Goal: Information Seeking & Learning: Learn about a topic

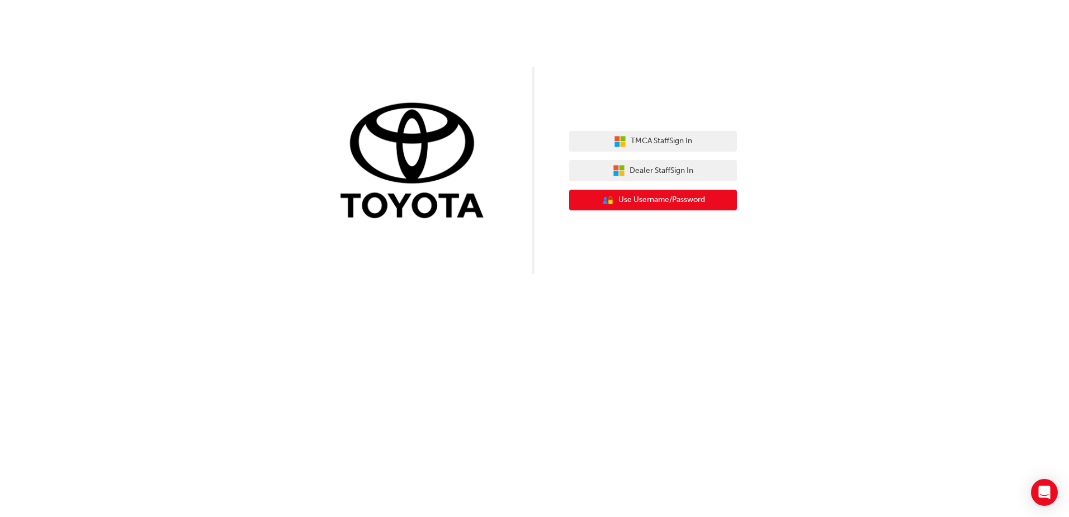
click at [678, 210] on button "User Authentication Icon - Blue Person, Gold Lock Use Username/Password" at bounding box center [653, 200] width 168 height 21
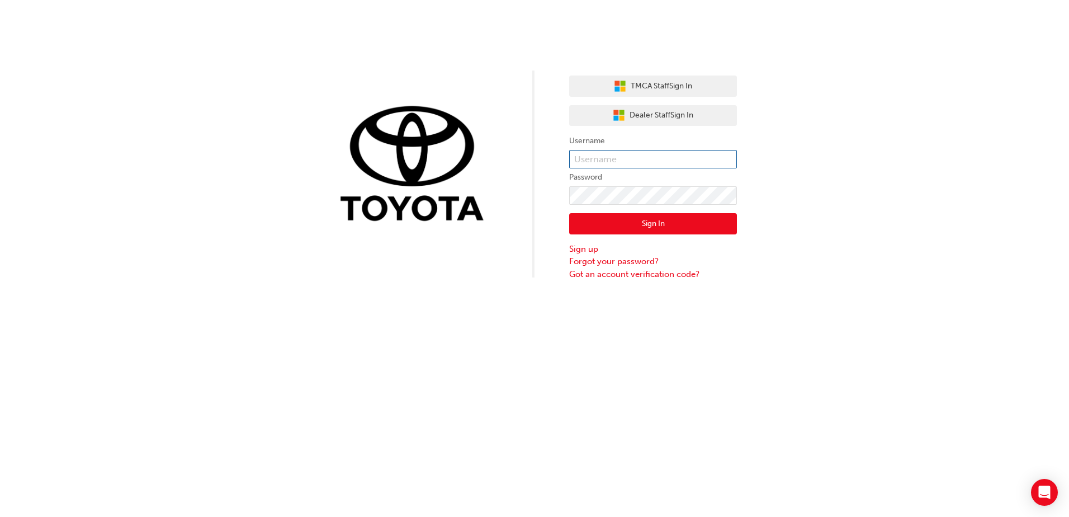
type input "K13896"
click at [613, 160] on input "K13896" at bounding box center [653, 159] width 168 height 19
click at [626, 224] on button "Sign In" at bounding box center [653, 223] width 168 height 21
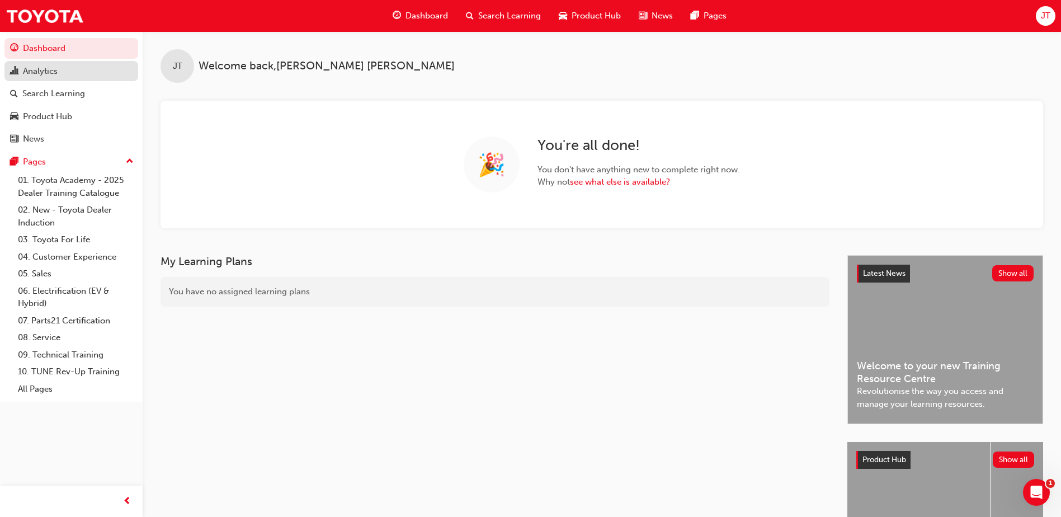
drag, startPoint x: 58, startPoint y: 69, endPoint x: 91, endPoint y: 71, distance: 33.6
click at [58, 69] on div "Analytics" at bounding box center [40, 71] width 35 height 13
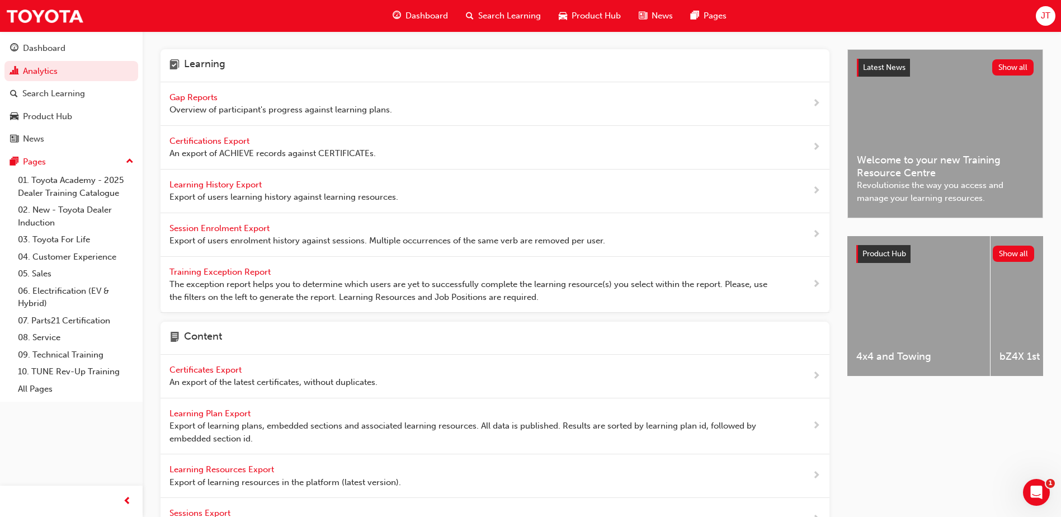
click at [241, 96] on div "Gap Reports Overview of participant's progress against learning plans." at bounding box center [280, 103] width 223 height 25
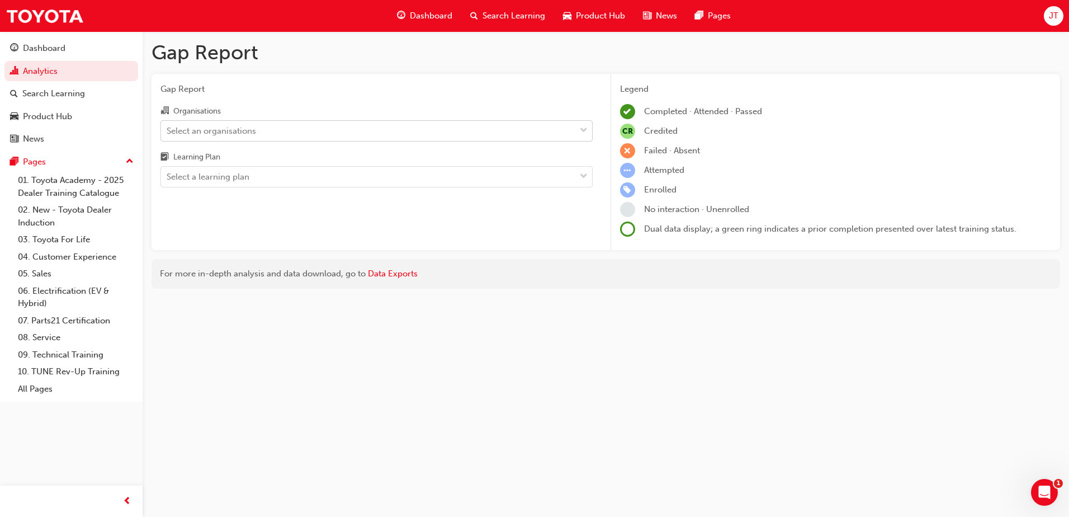
click at [223, 126] on div "Select an organisations" at bounding box center [211, 130] width 89 height 13
click at [168, 126] on input "Organisations Select an organisations" at bounding box center [167, 130] width 1 height 10
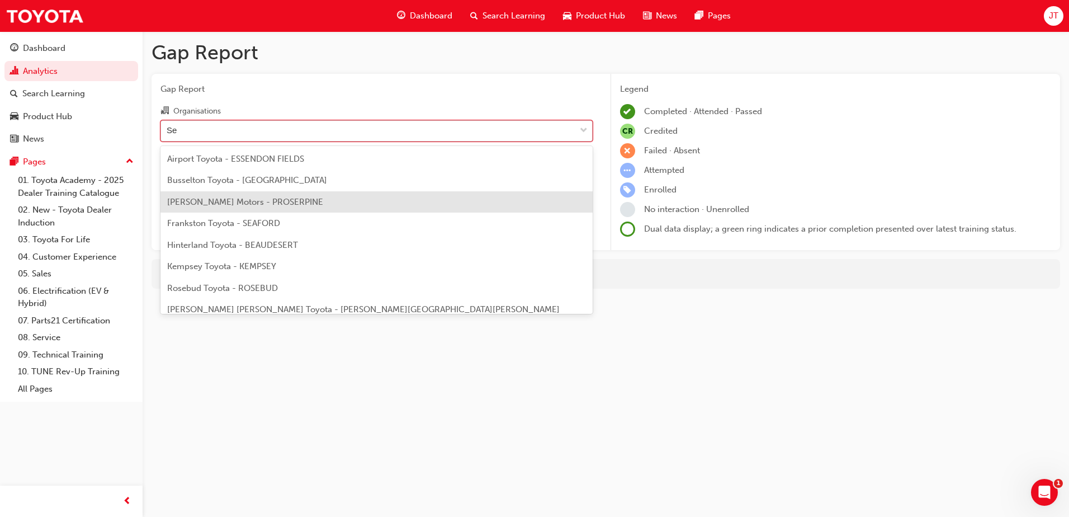
type input "S"
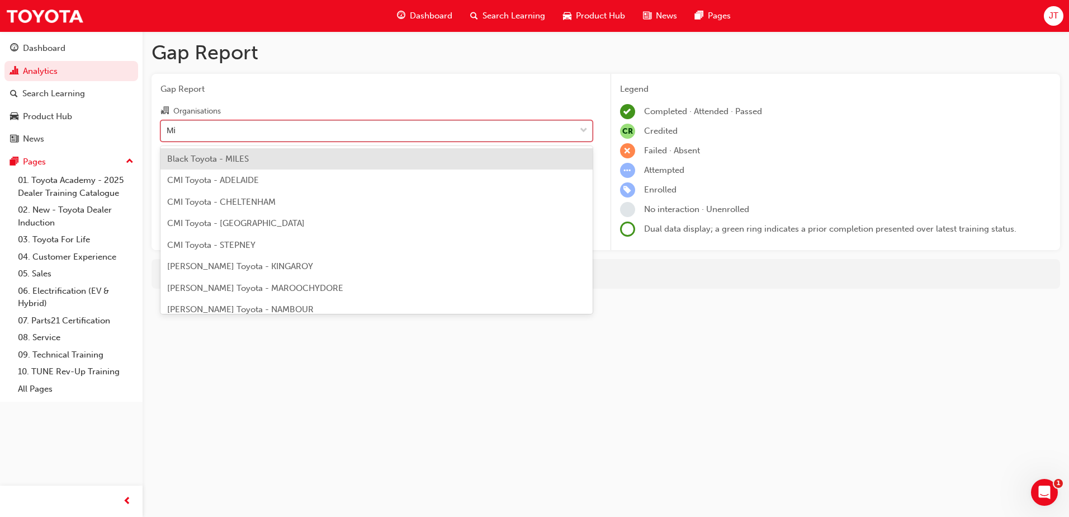
type input "Mid"
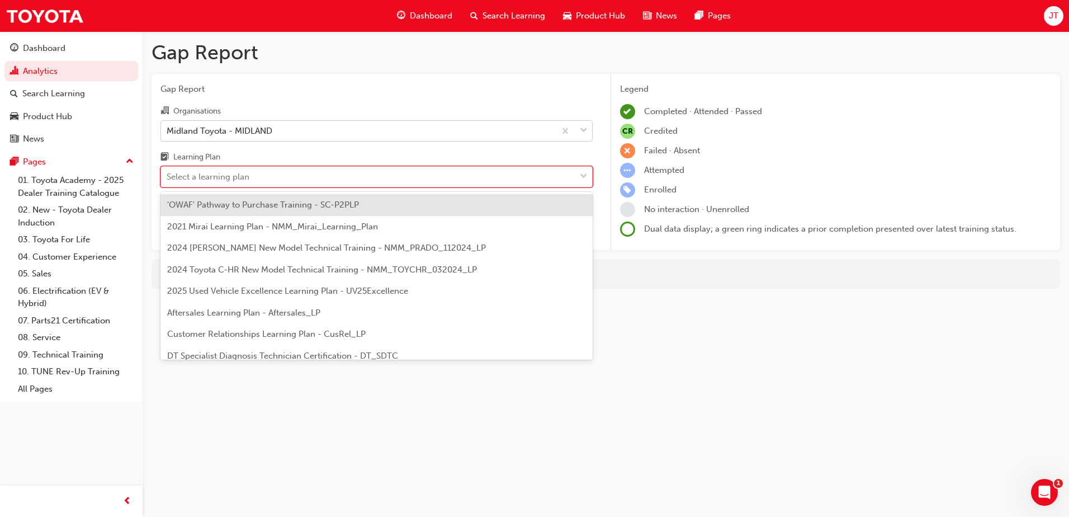
click at [228, 178] on div "Select a learning plan" at bounding box center [208, 177] width 83 height 13
click at [168, 178] on input "Learning Plan option 'OWAF' Pathway to Purchase Training - SC-P2PLP focused, 1 …" at bounding box center [167, 177] width 1 height 10
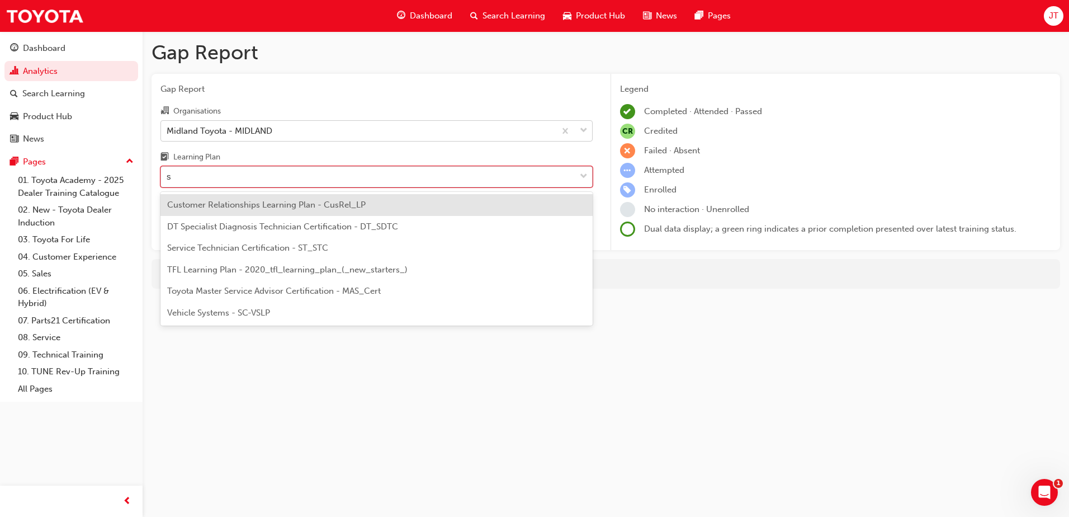
type input "st"
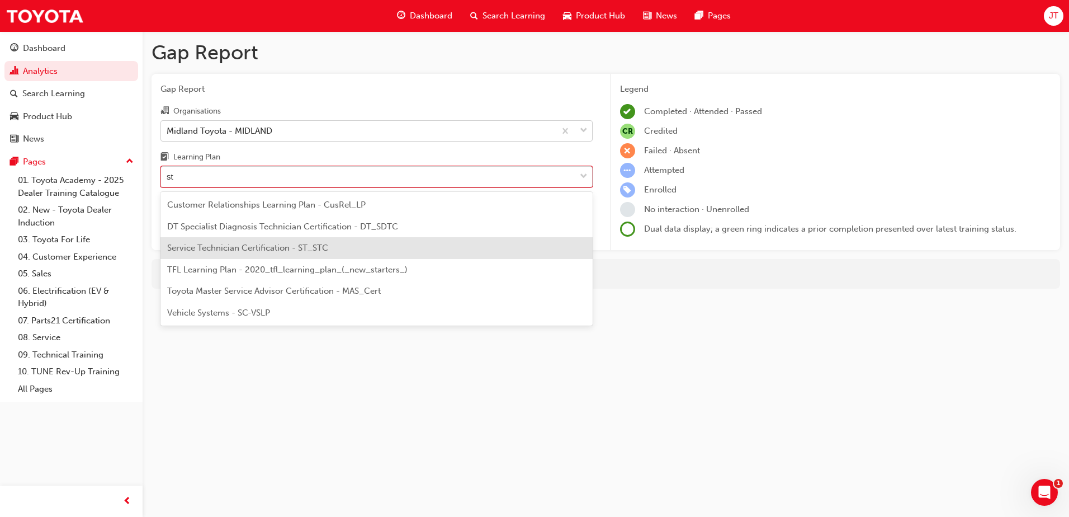
click at [248, 239] on div "Service Technician Certification - ST_STC" at bounding box center [376, 248] width 432 height 22
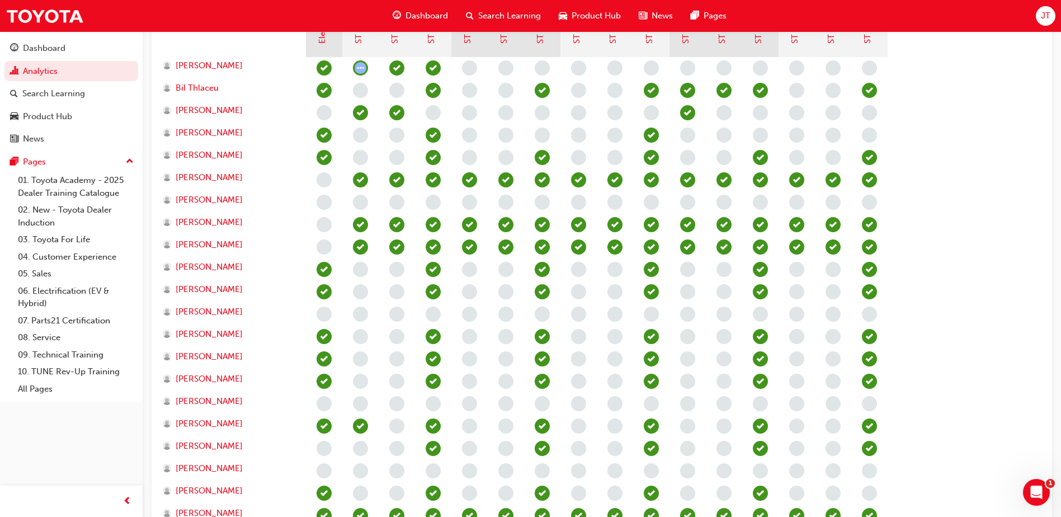
scroll to position [359, 0]
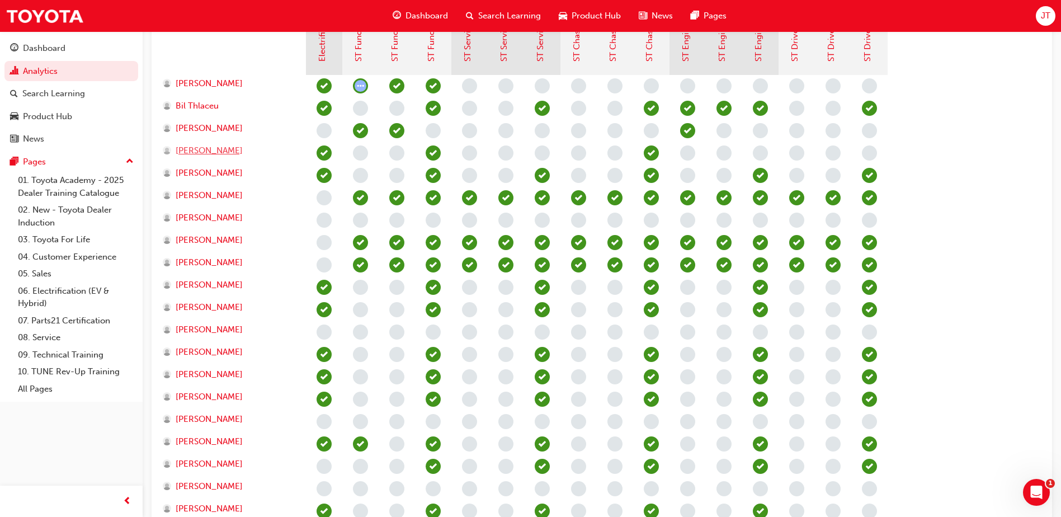
click at [216, 148] on span "[PERSON_NAME]" at bounding box center [209, 150] width 67 height 13
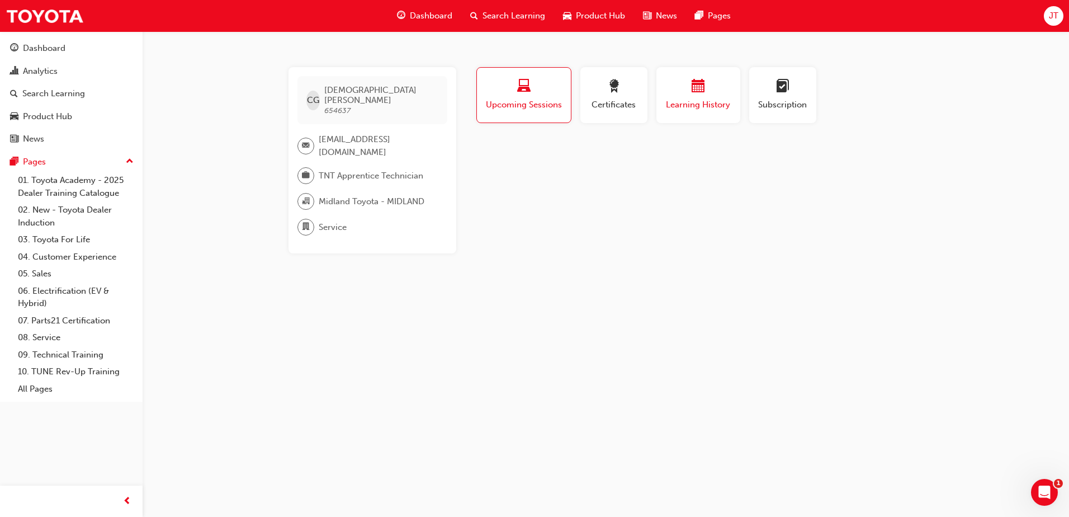
click at [691, 106] on span "Learning History" at bounding box center [698, 104] width 67 height 13
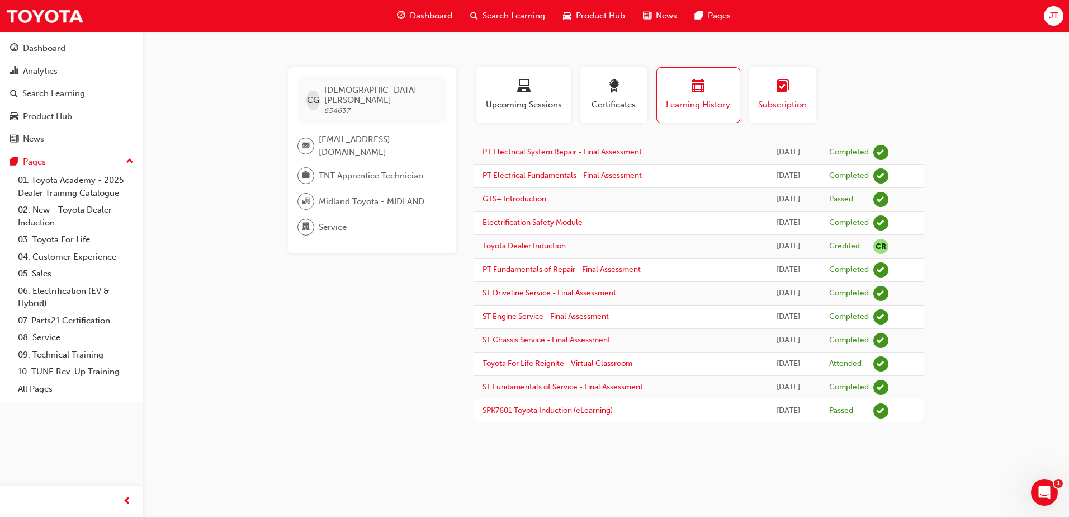
click at [762, 113] on button "Subscription" at bounding box center [782, 95] width 67 height 56
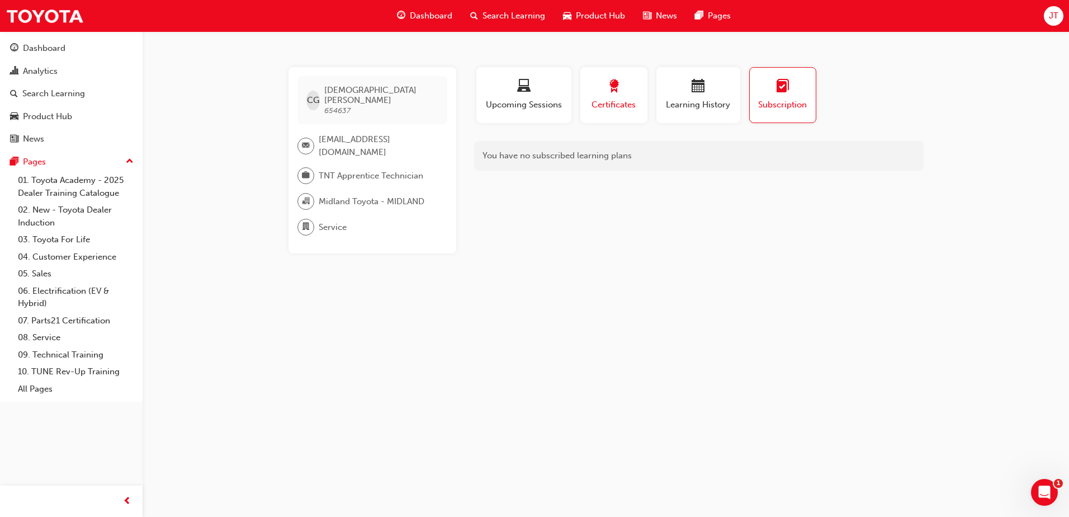
click at [608, 107] on span "Certificates" at bounding box center [614, 104] width 50 height 13
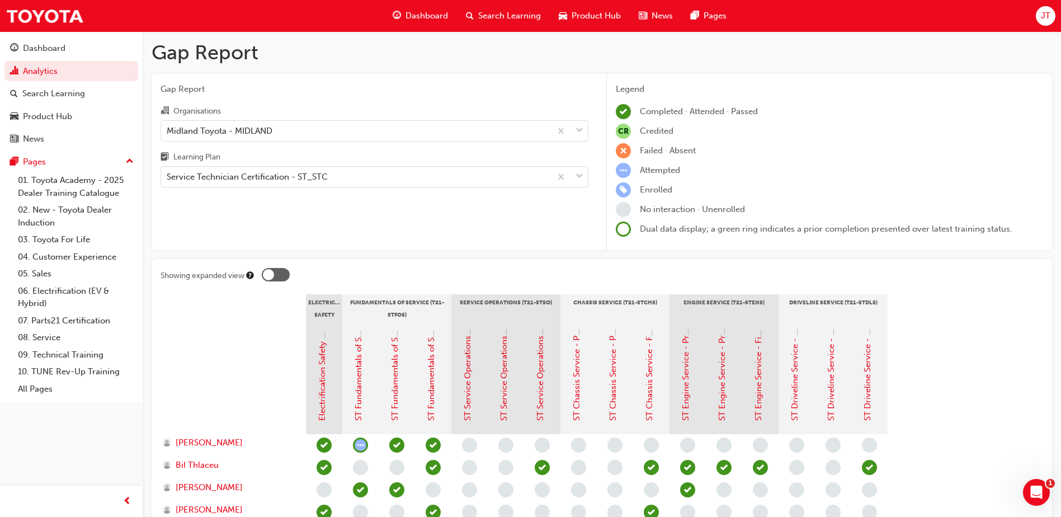
click at [499, 22] on div "Search Learning" at bounding box center [503, 15] width 93 height 23
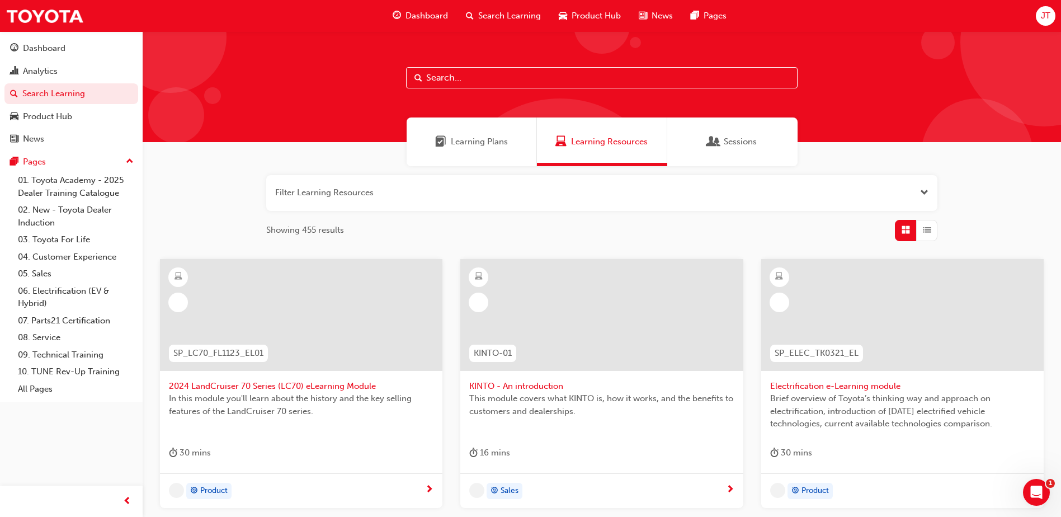
drag, startPoint x: 427, startPoint y: 91, endPoint x: 441, endPoint y: 86, distance: 14.9
click at [427, 90] on div at bounding box center [602, 86] width 918 height 111
click at [448, 73] on input "text" at bounding box center [601, 77] width 391 height 21
type input "Service Technician"
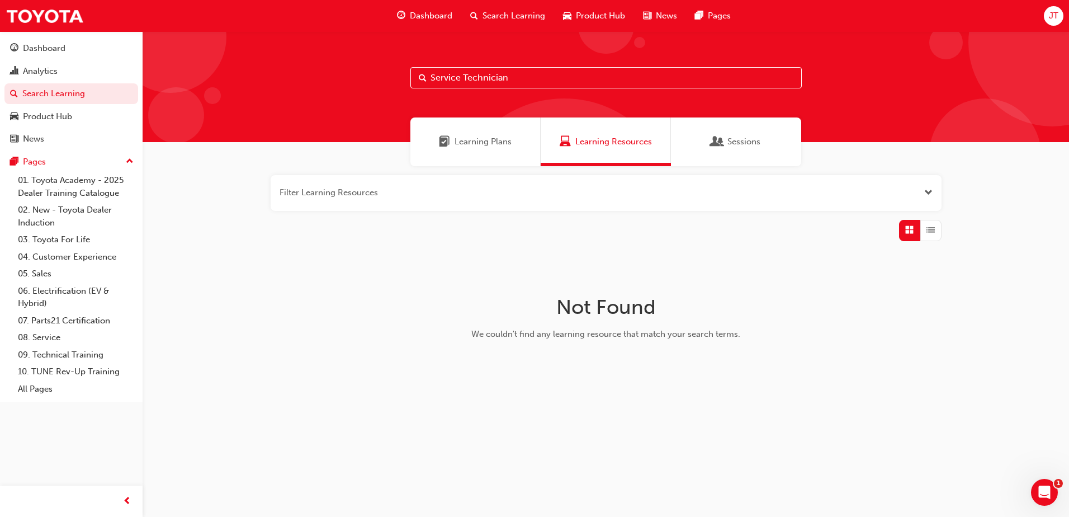
click at [335, 201] on button "button" at bounding box center [606, 193] width 671 height 36
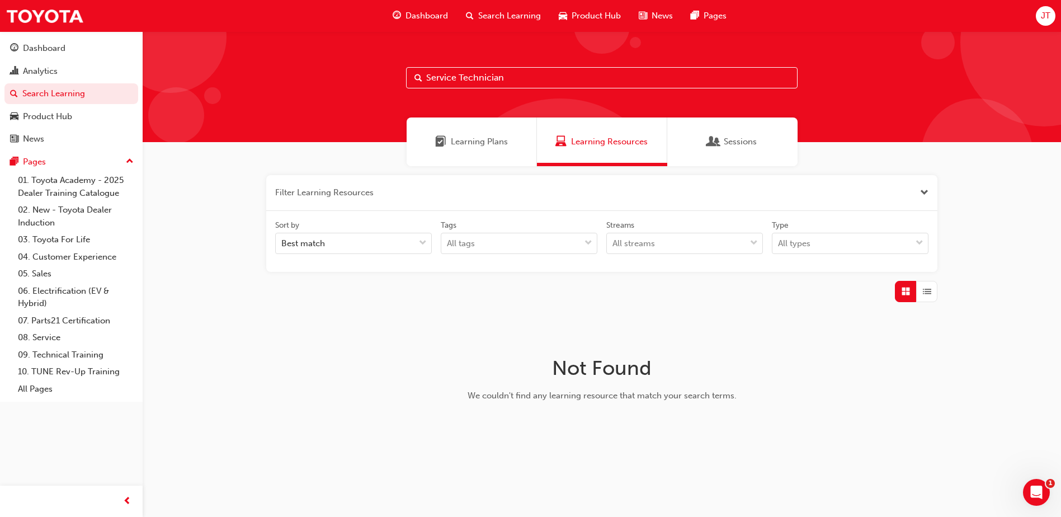
drag, startPoint x: 540, startPoint y: 69, endPoint x: 197, endPoint y: 75, distance: 342.8
click at [197, 75] on div "Service Technician" at bounding box center [602, 86] width 918 height 111
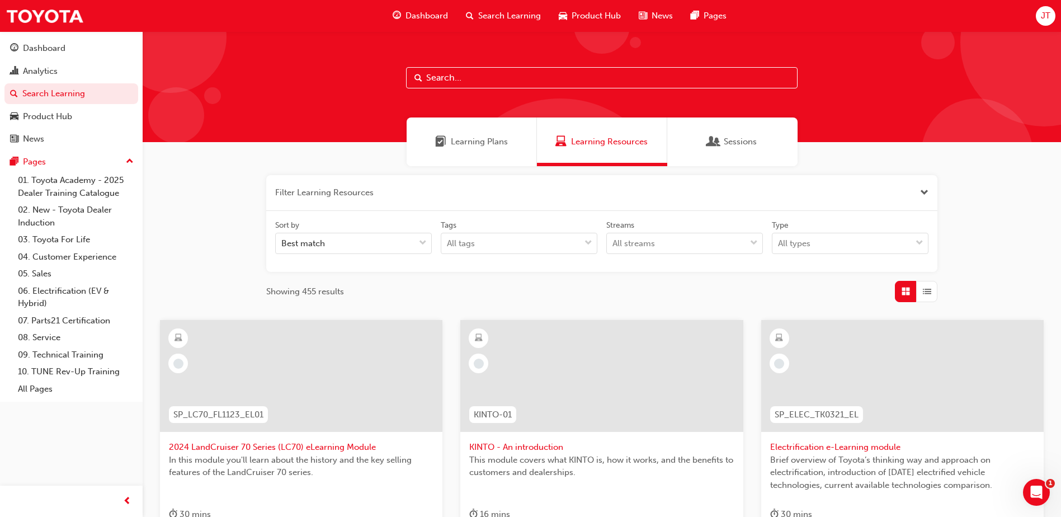
click at [467, 147] on span "Learning Plans" at bounding box center [479, 141] width 57 height 13
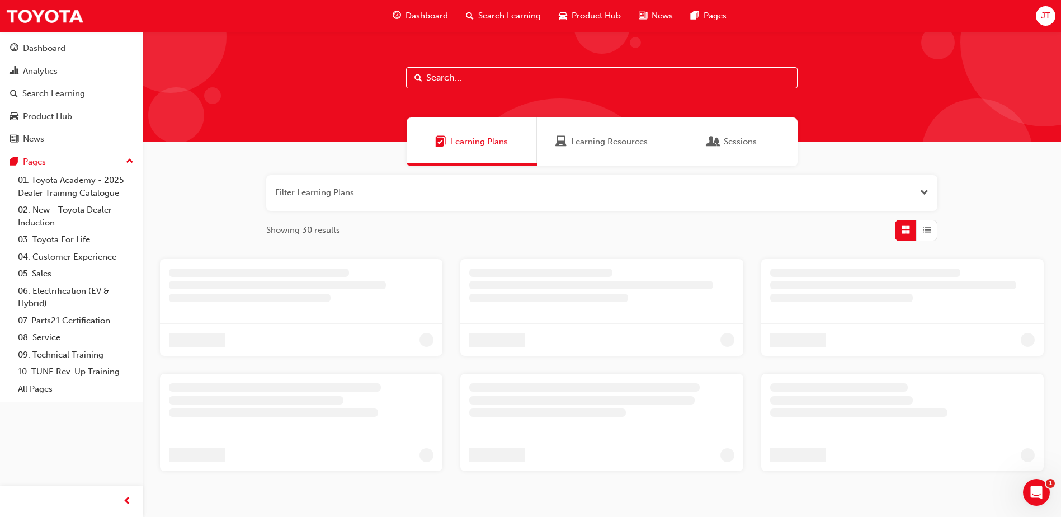
click at [376, 205] on button "button" at bounding box center [601, 193] width 671 height 36
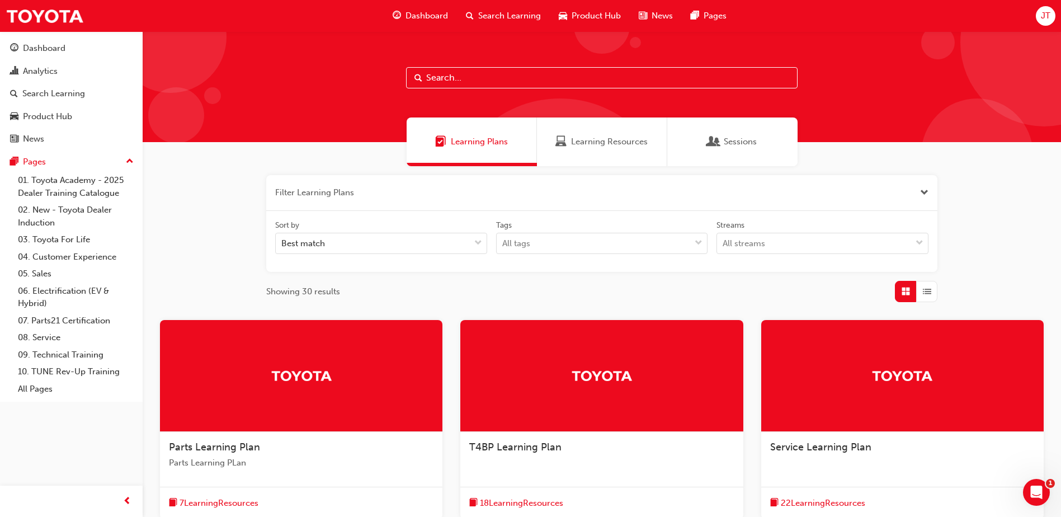
click at [485, 78] on input "text" at bounding box center [601, 77] width 391 height 21
click at [374, 243] on div "Best match" at bounding box center [373, 244] width 194 height 20
click at [282, 243] on input "Sort by Best match" at bounding box center [281, 243] width 1 height 10
click at [558, 242] on div "All tags" at bounding box center [594, 244] width 194 height 20
click at [503, 242] on input "Tags All tags" at bounding box center [502, 243] width 1 height 10
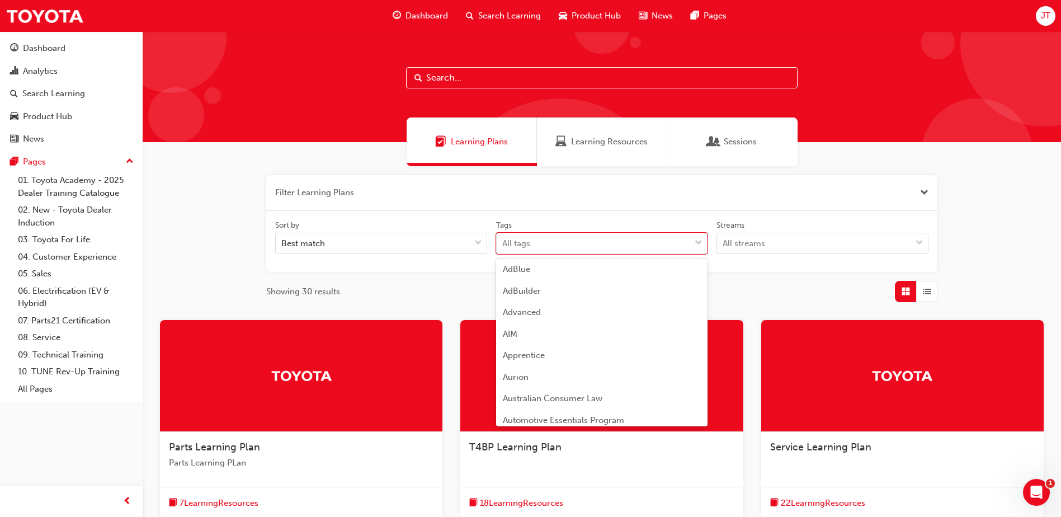
scroll to position [224, 0]
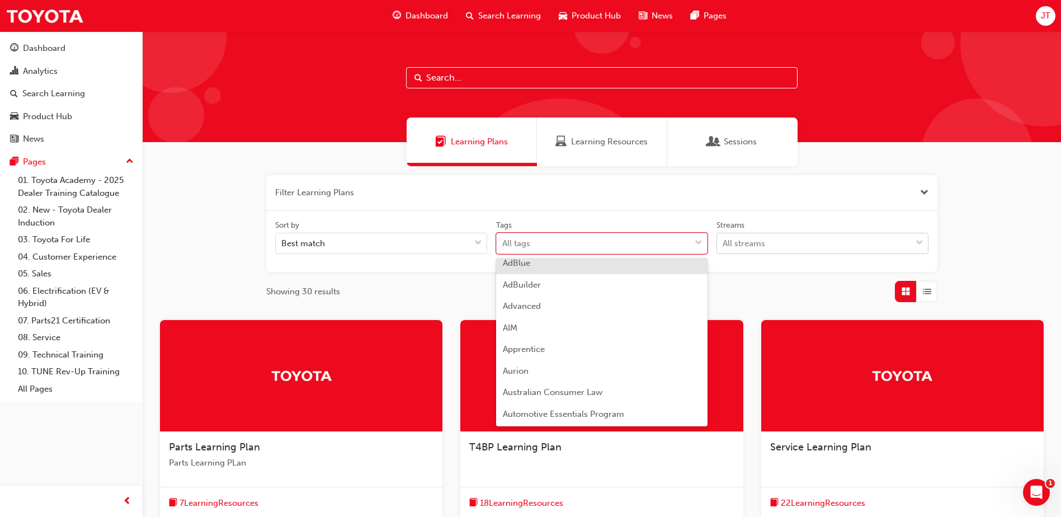
click at [741, 249] on div "All streams" at bounding box center [743, 243] width 42 height 13
click at [724, 248] on input "Streams All streams" at bounding box center [722, 243] width 1 height 10
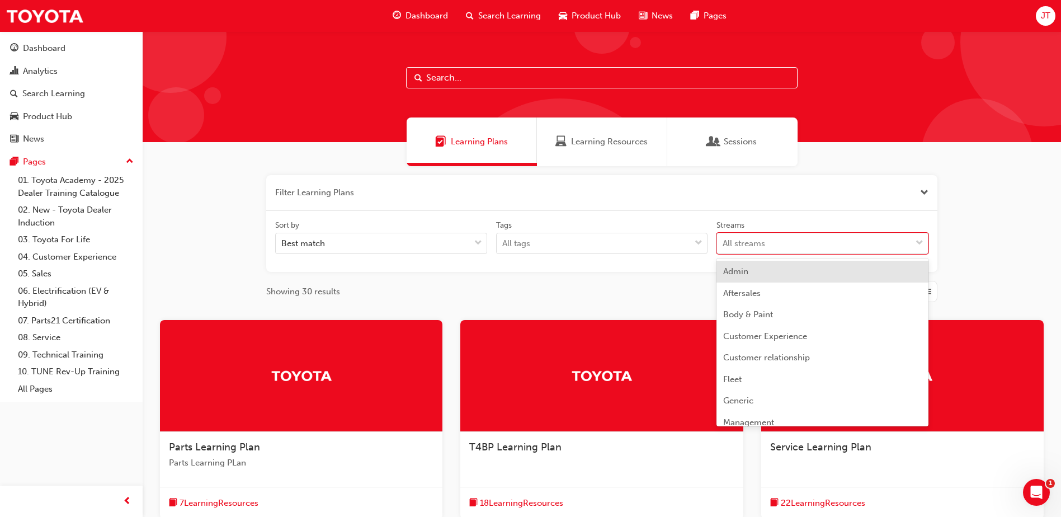
click at [743, 296] on span "Aftersales" at bounding box center [741, 293] width 37 height 10
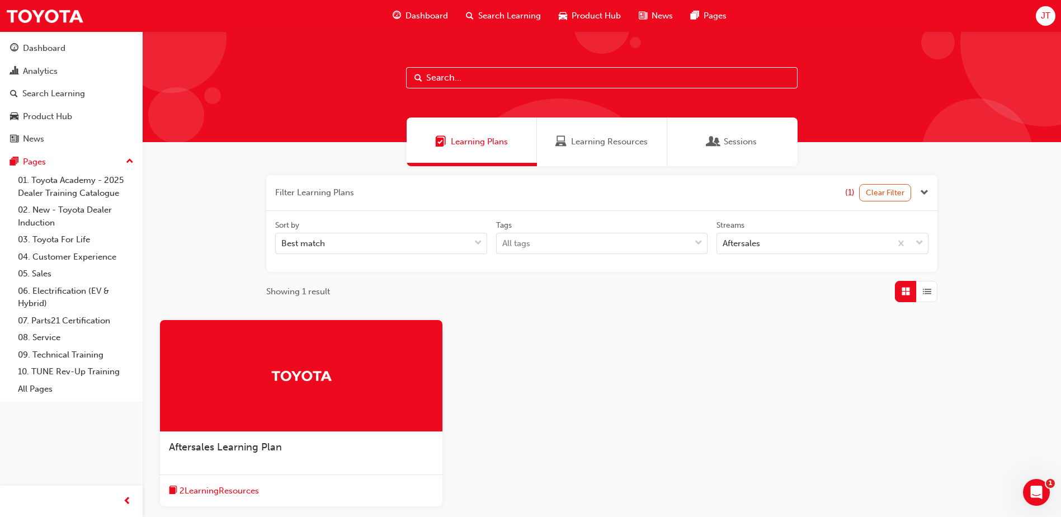
click at [487, 13] on span "Search Learning" at bounding box center [509, 16] width 63 height 13
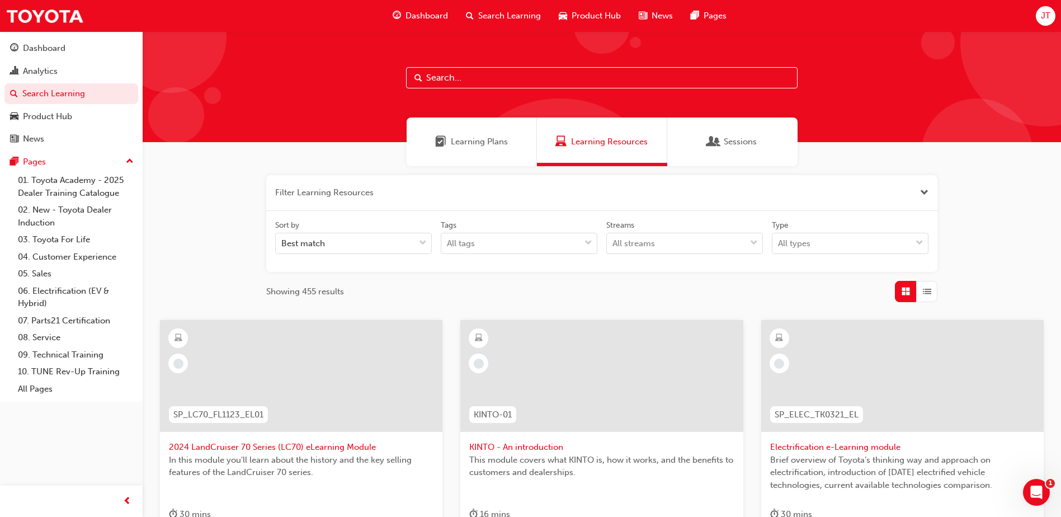
click at [467, 71] on input "text" at bounding box center [601, 77] width 391 height 21
type input "Service Tech"
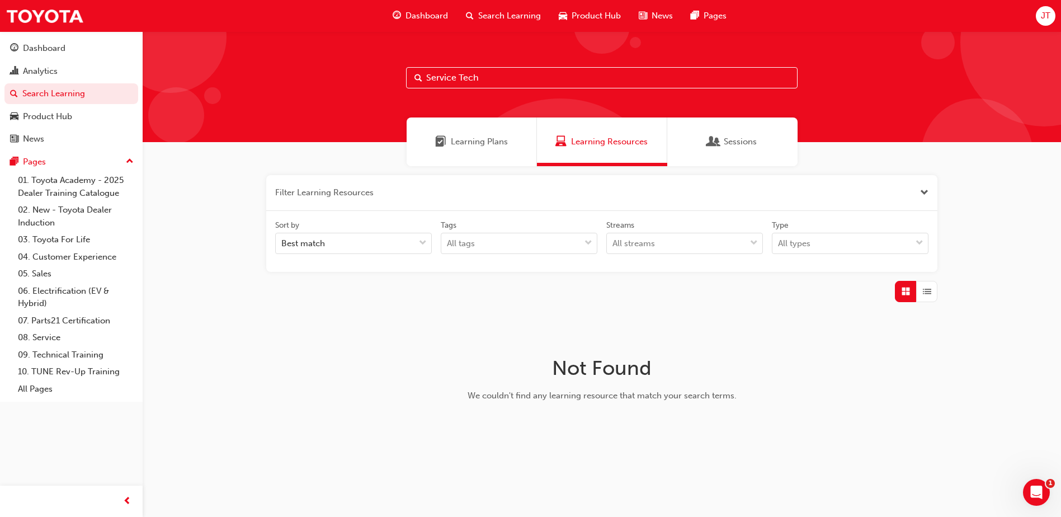
click at [470, 152] on div "Learning Plans" at bounding box center [471, 141] width 130 height 49
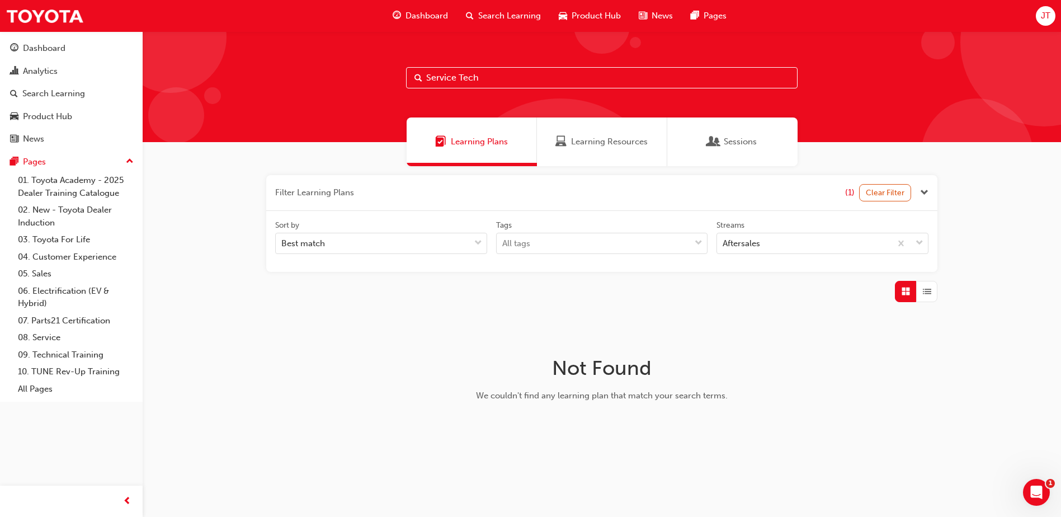
click at [503, 78] on input "Service Tech" at bounding box center [601, 77] width 391 height 21
click at [743, 178] on button "button" at bounding box center [601, 193] width 671 height 36
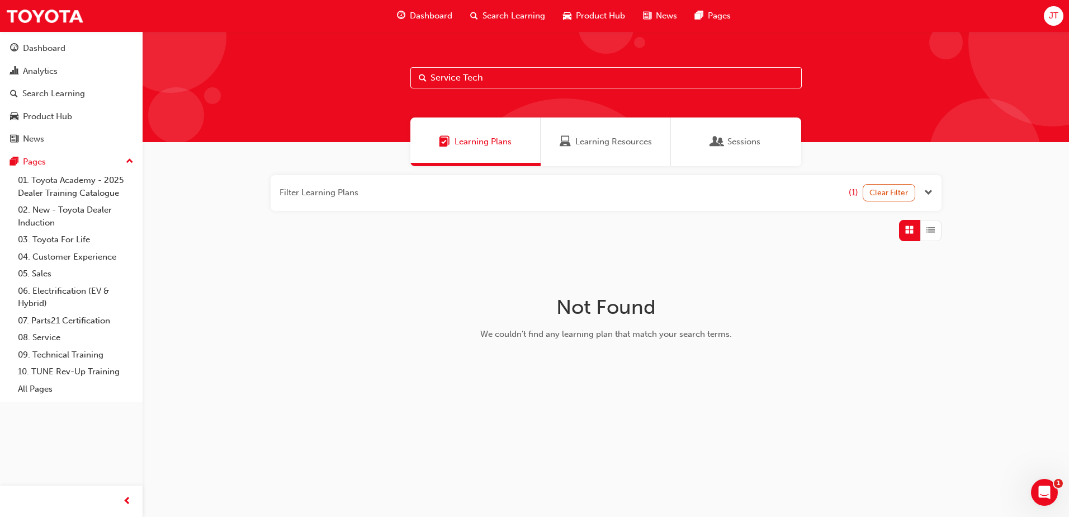
click at [731, 142] on span "Sessions" at bounding box center [743, 141] width 33 height 13
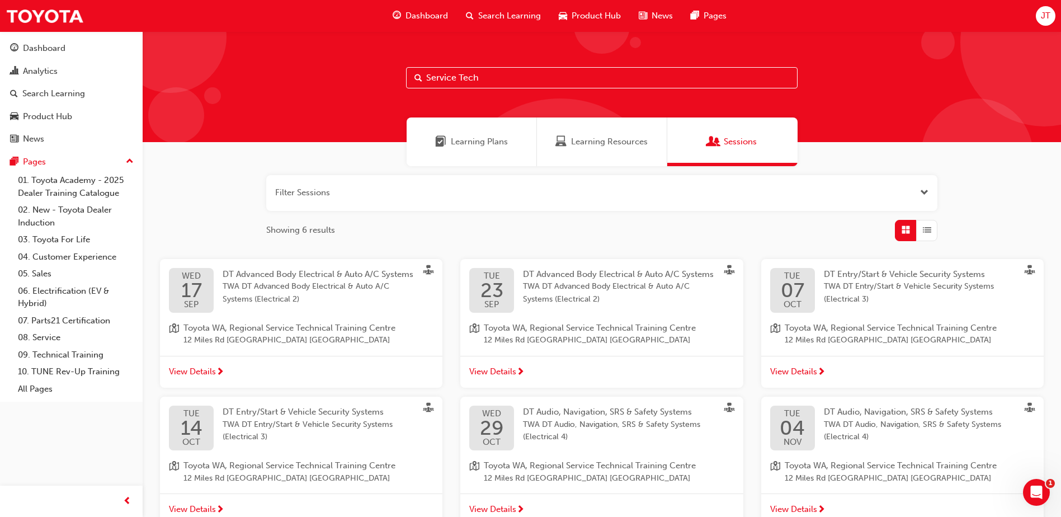
click at [516, 141] on div "Learning Plans" at bounding box center [471, 141] width 130 height 49
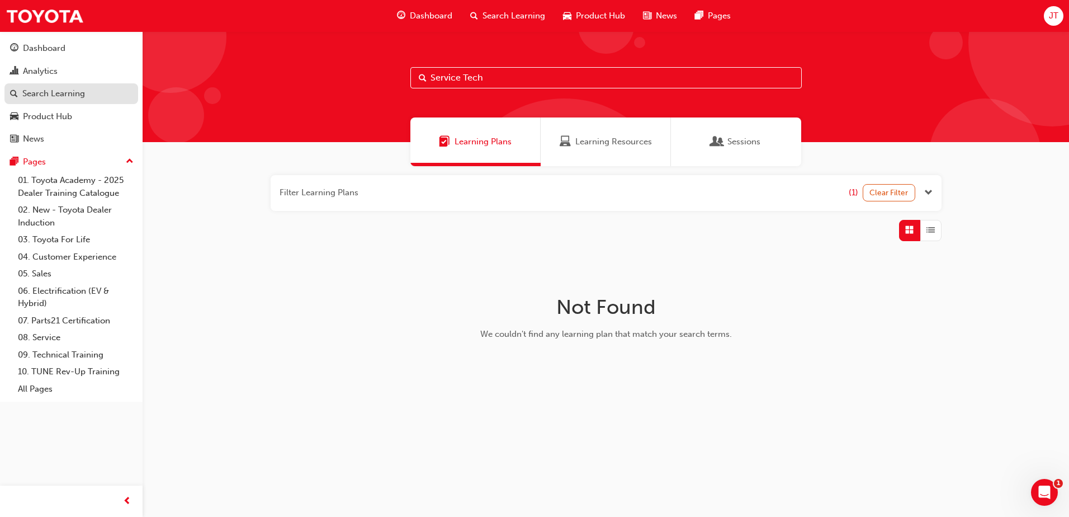
click at [53, 95] on div "Search Learning" at bounding box center [53, 93] width 63 height 13
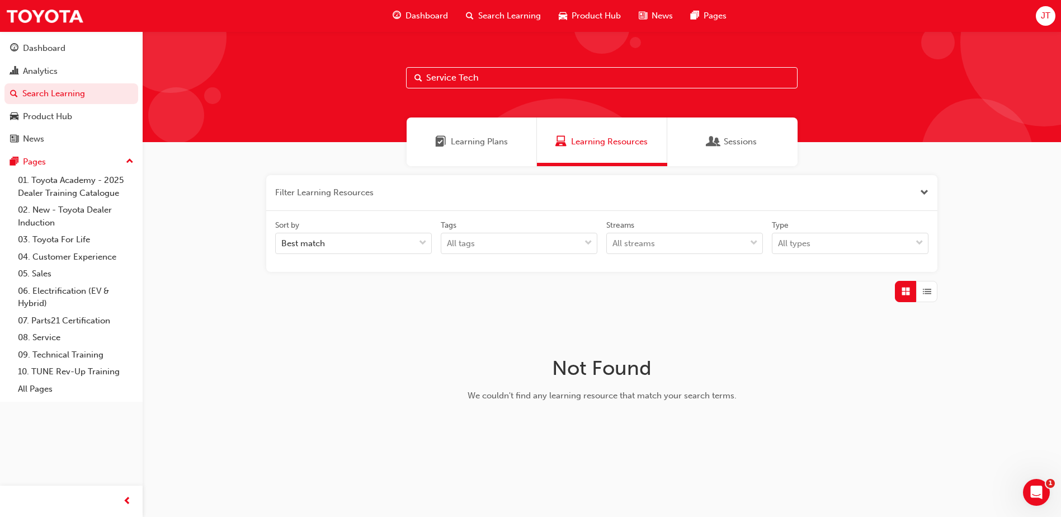
click at [419, 10] on span "Dashboard" at bounding box center [426, 16] width 42 height 13
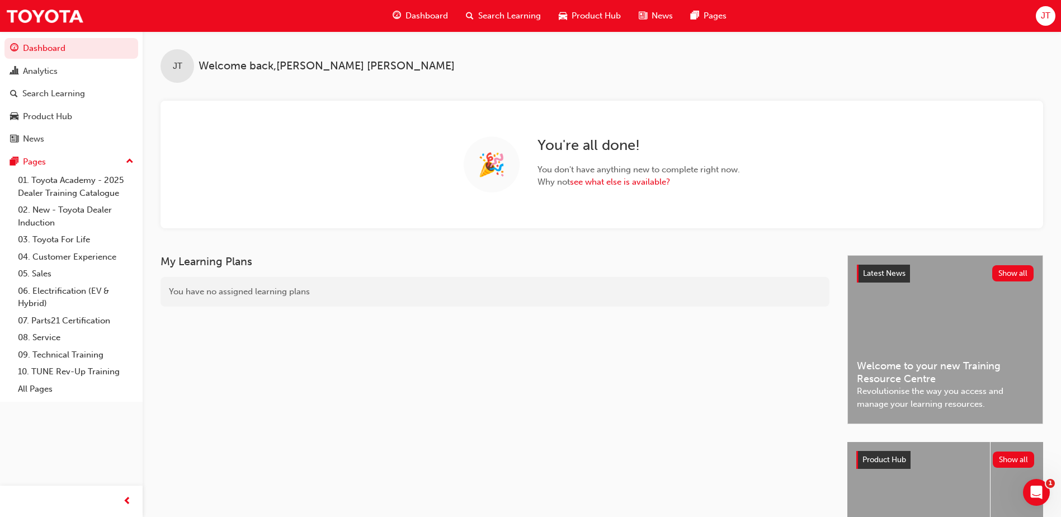
click at [466, 17] on span "search-icon" at bounding box center [470, 16] width 8 height 14
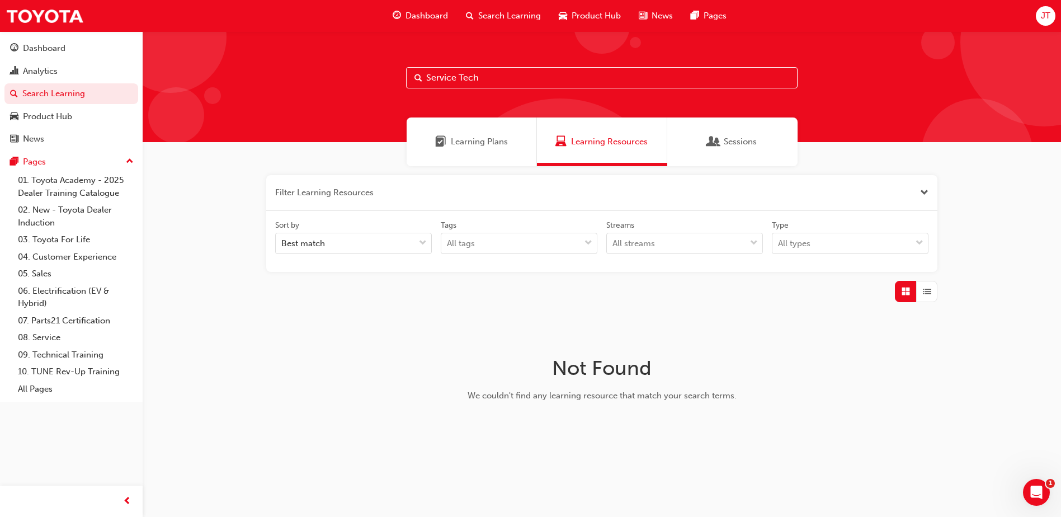
click at [481, 139] on span "Learning Plans" at bounding box center [479, 141] width 57 height 13
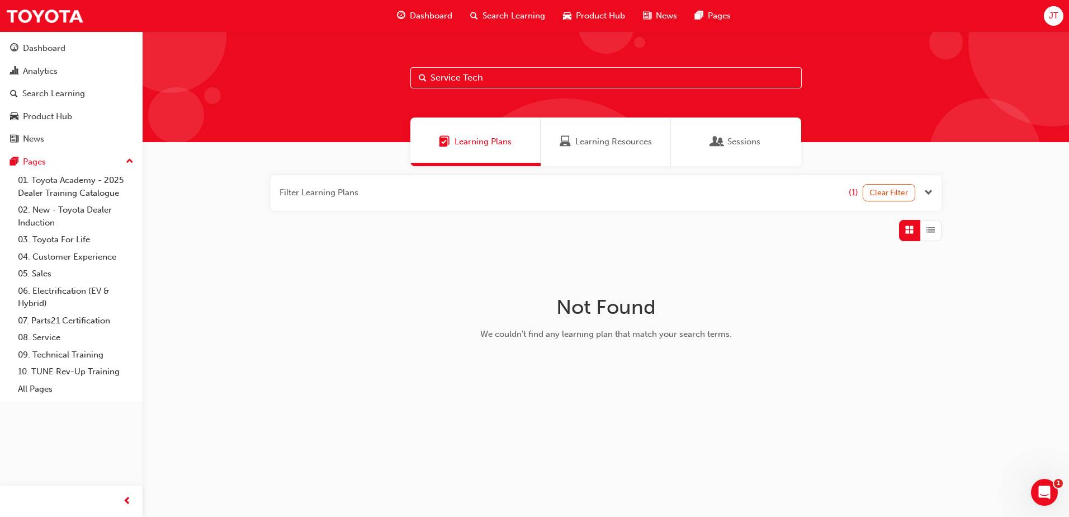
click at [551, 149] on div "Learning Resources" at bounding box center [606, 141] width 130 height 49
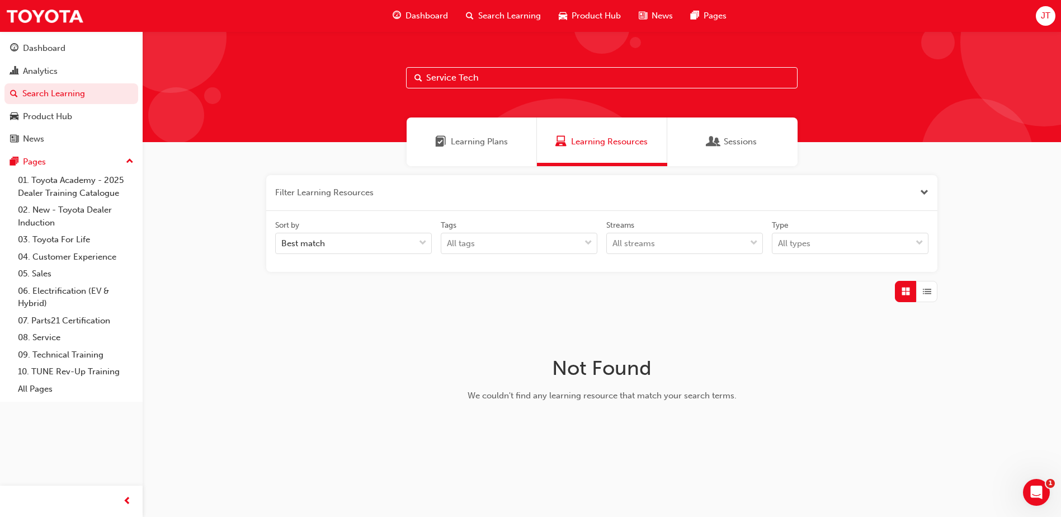
click at [737, 133] on div "Sessions" at bounding box center [732, 141] width 130 height 49
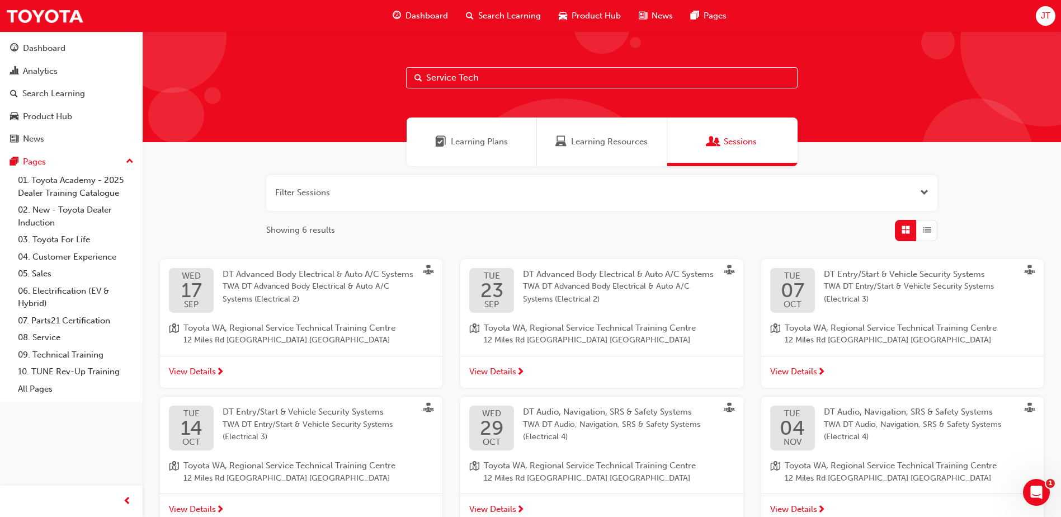
click at [583, 79] on input "Service Tech" at bounding box center [601, 77] width 391 height 21
drag, startPoint x: 556, startPoint y: 75, endPoint x: 319, endPoint y: 96, distance: 237.5
click at [319, 96] on div "Service Tech" at bounding box center [602, 86] width 918 height 111
click at [59, 89] on div "Search Learning" at bounding box center [53, 93] width 63 height 13
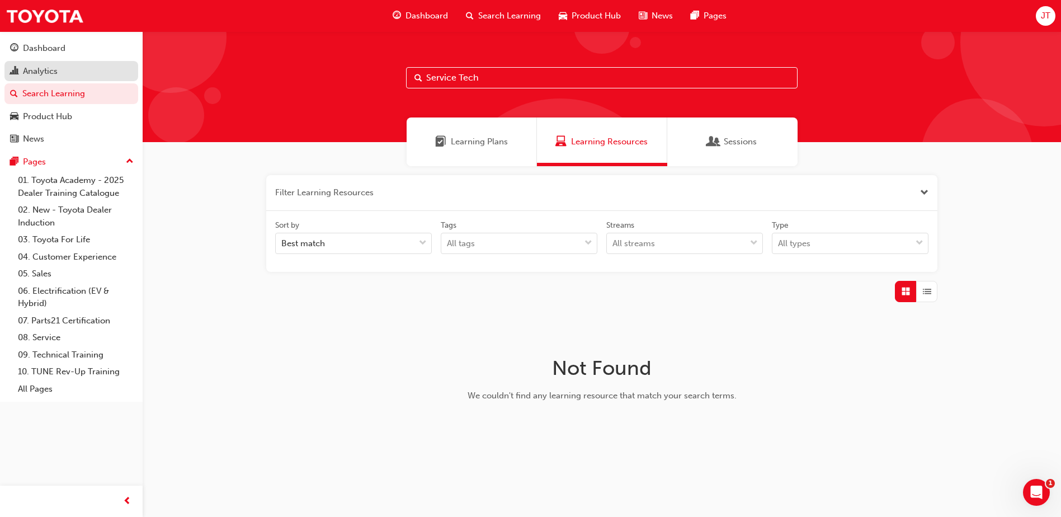
click at [57, 77] on div "Analytics" at bounding box center [40, 71] width 35 height 13
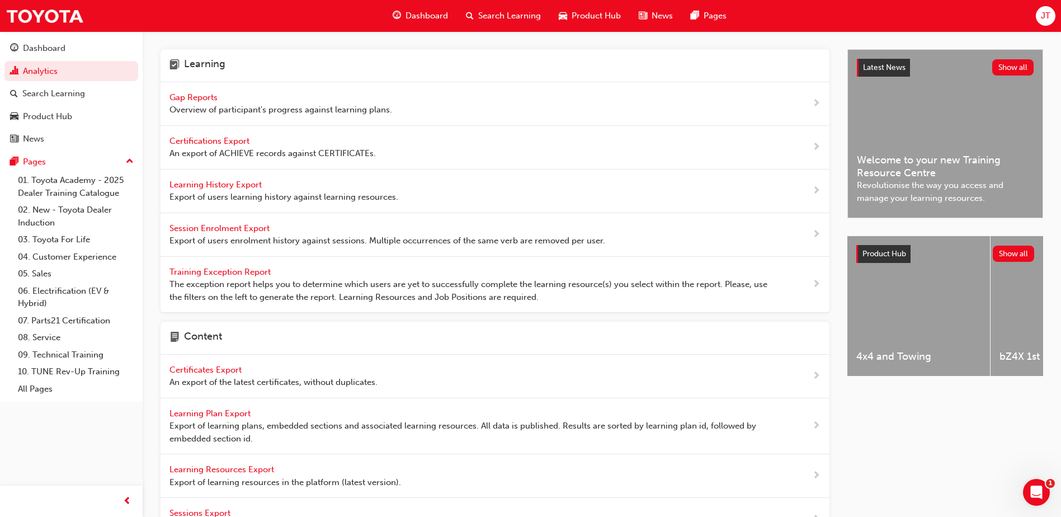
click at [181, 91] on div "Gap Reports Overview of participant's progress against learning plans." at bounding box center [280, 103] width 223 height 25
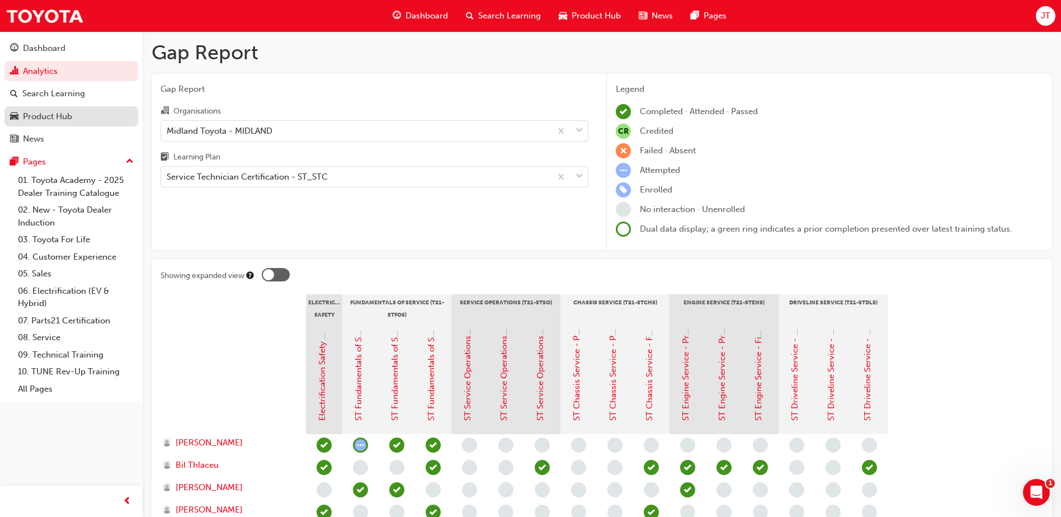
click at [56, 124] on link "Product Hub" at bounding box center [71, 116] width 134 height 21
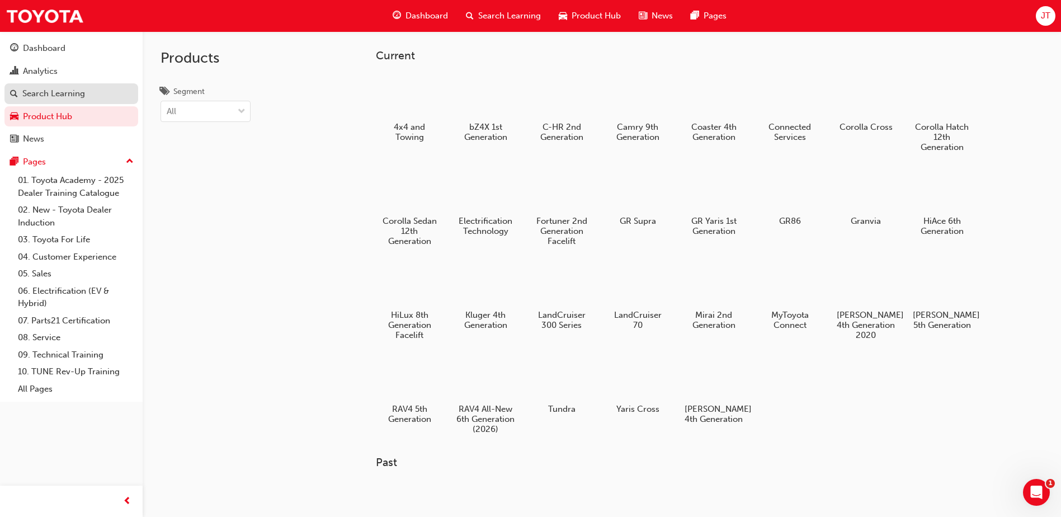
click at [76, 98] on div "Search Learning" at bounding box center [53, 93] width 63 height 13
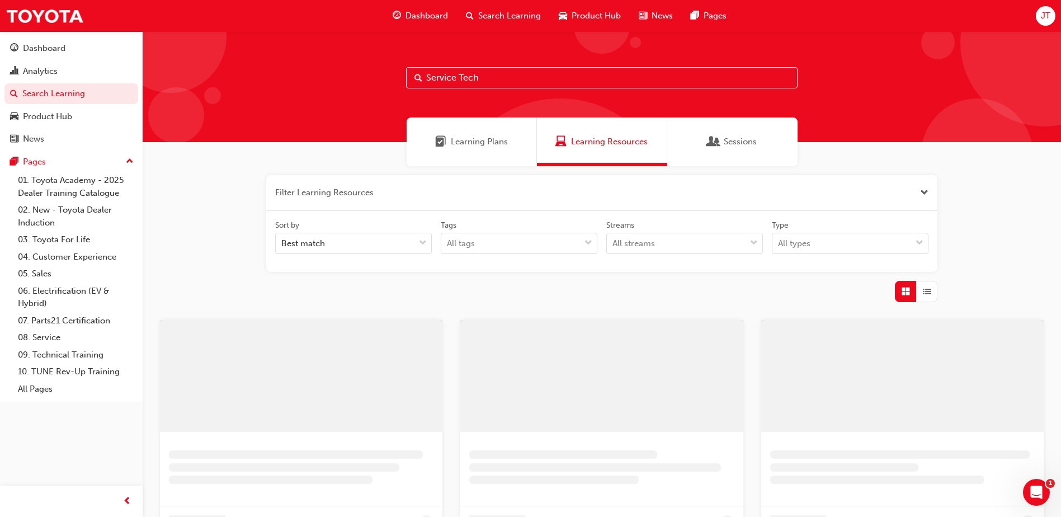
click at [475, 77] on input "Service Tech" at bounding box center [601, 77] width 391 height 21
type input "S"
type input "ST_STC"
click at [490, 143] on span "Learning Plans" at bounding box center [479, 141] width 57 height 13
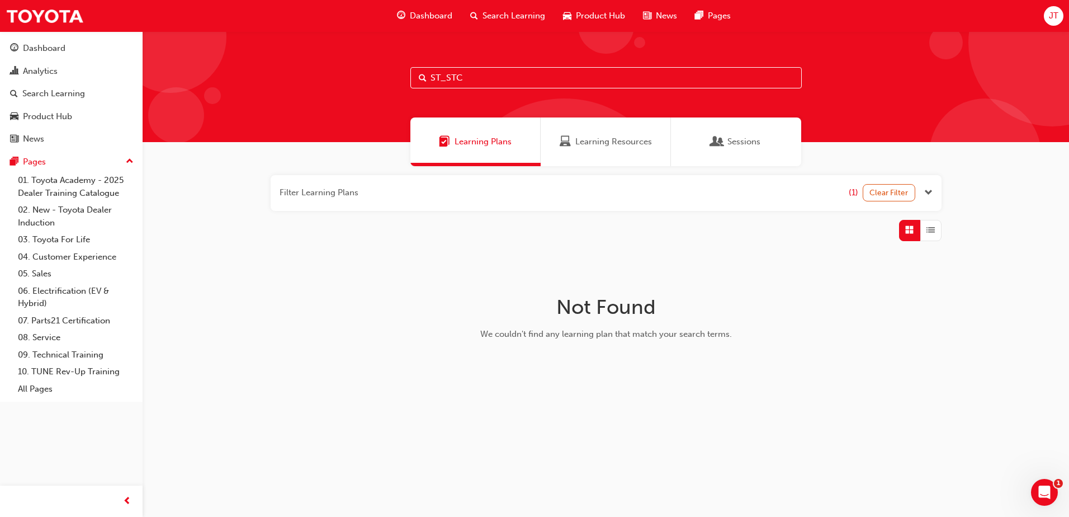
click at [1053, 18] on span "JT" at bounding box center [1054, 16] width 10 height 13
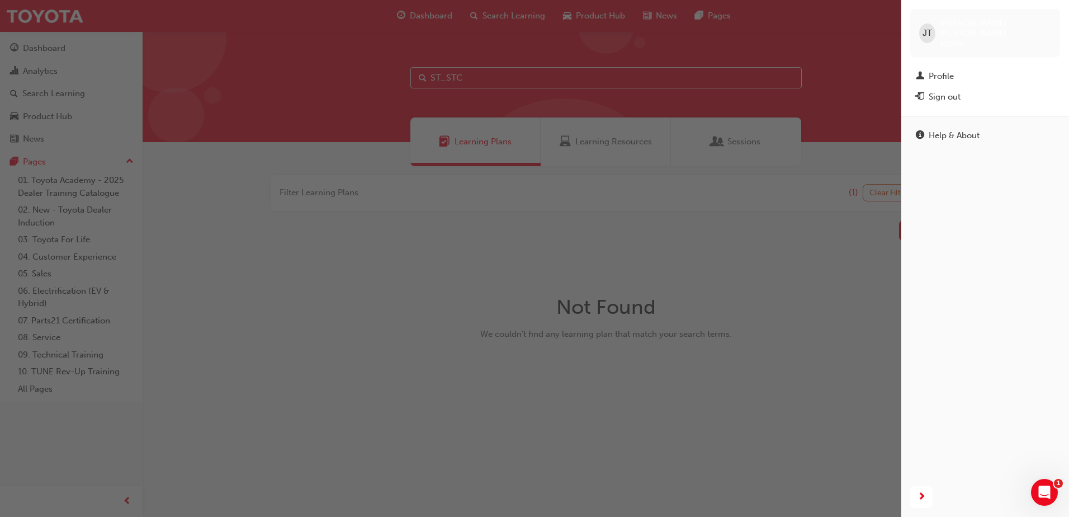
click at [822, 106] on div "button" at bounding box center [450, 258] width 901 height 517
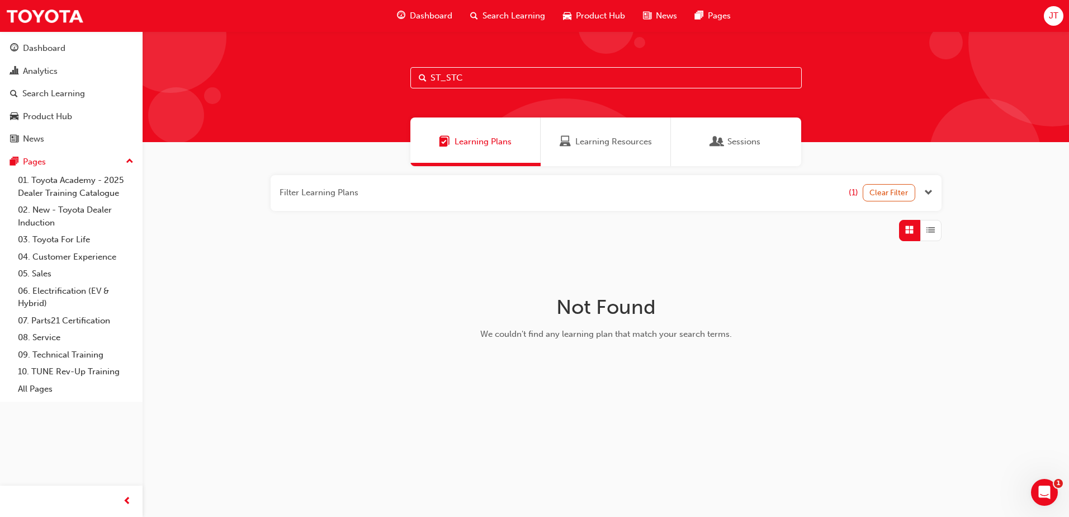
click at [1036, 500] on div "Open Intercom Messenger" at bounding box center [1044, 492] width 37 height 37
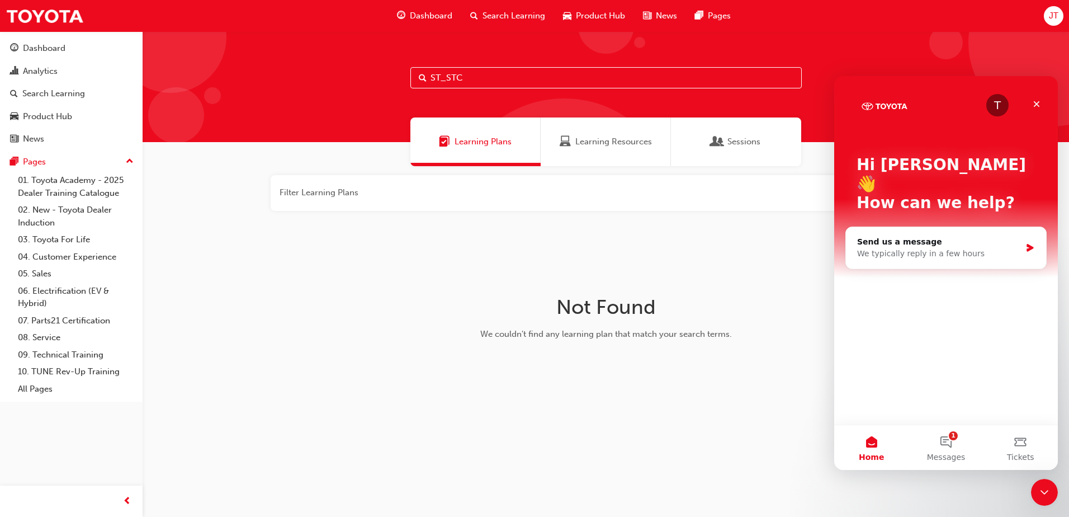
click at [737, 447] on div "ST_STC Learning Plans Learning Resources Sessions Filter Learning Plans (1) Cle…" at bounding box center [534, 258] width 1069 height 517
click at [1043, 103] on div "Close" at bounding box center [1037, 104] width 20 height 20
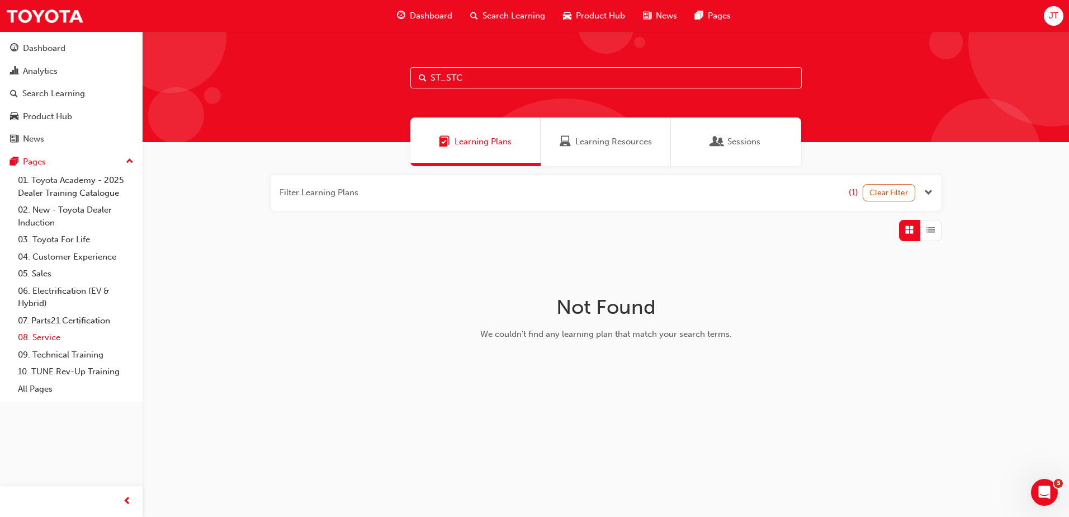
click at [45, 336] on link "08. Service" at bounding box center [75, 337] width 125 height 17
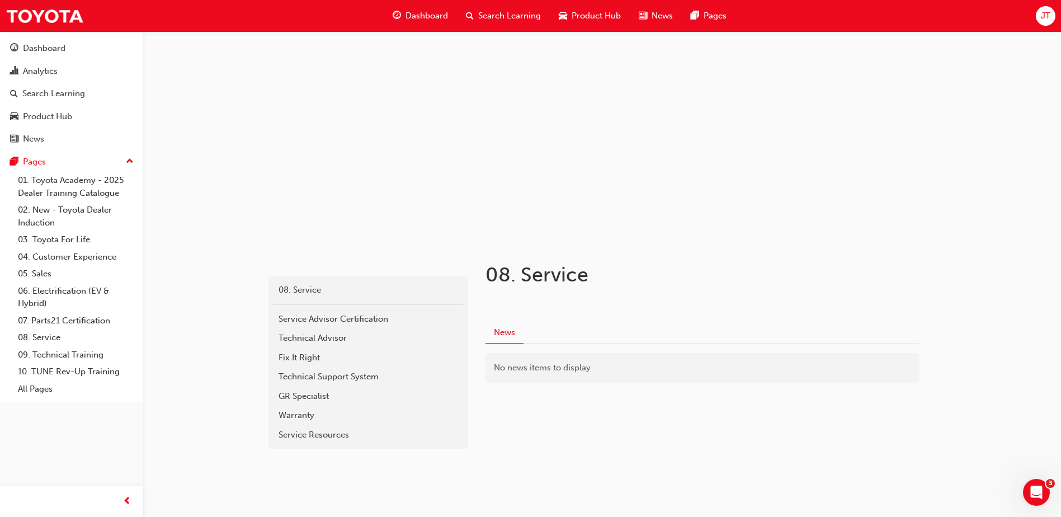
scroll to position [20, 0]
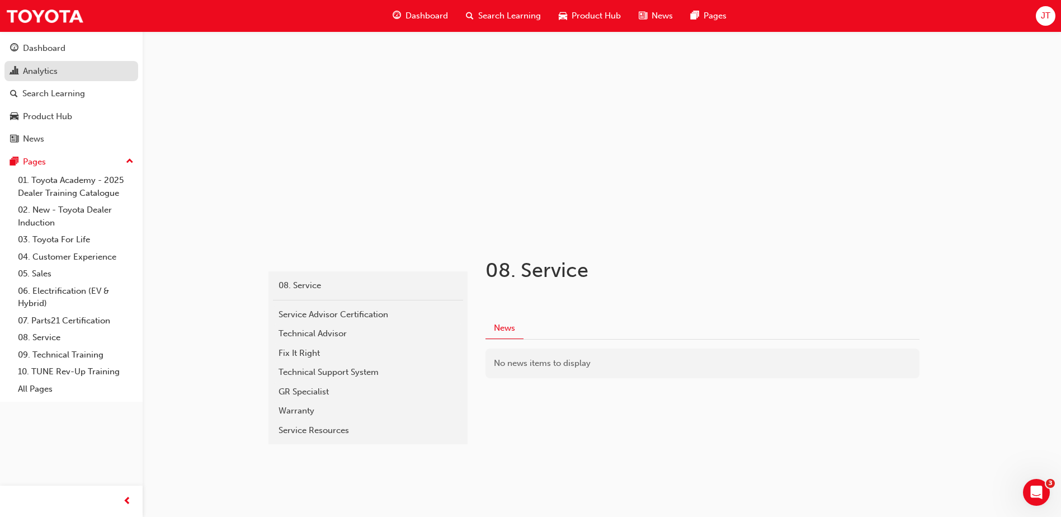
click at [37, 64] on div "Analytics" at bounding box center [71, 71] width 122 height 14
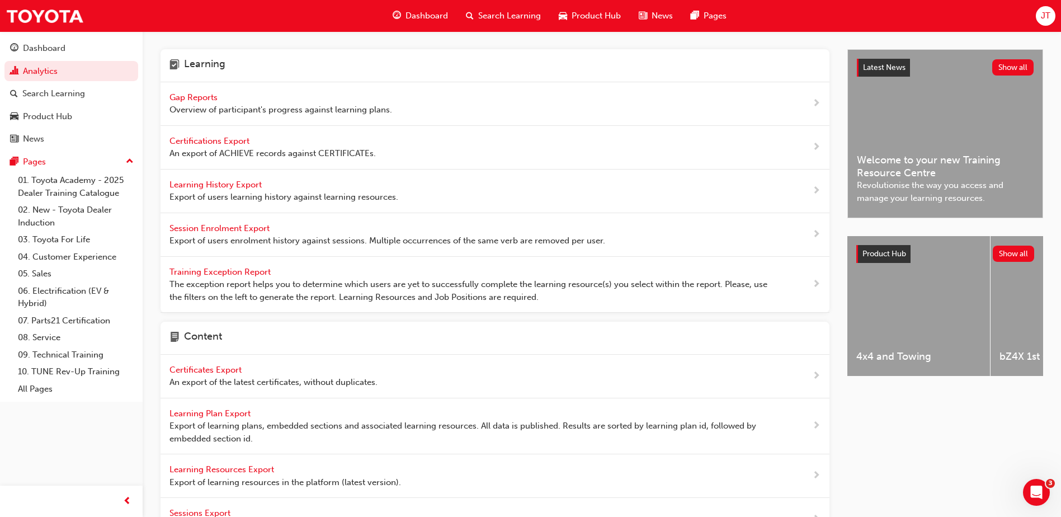
click at [207, 107] on span "Overview of participant's progress against learning plans." at bounding box center [280, 109] width 223 height 13
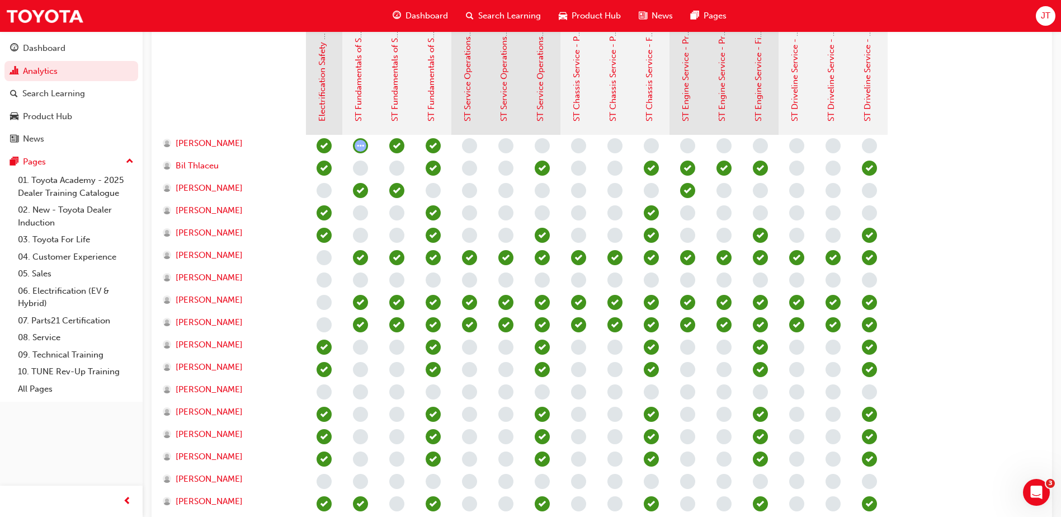
scroll to position [280, 0]
